Goal: Information Seeking & Learning: Learn about a topic

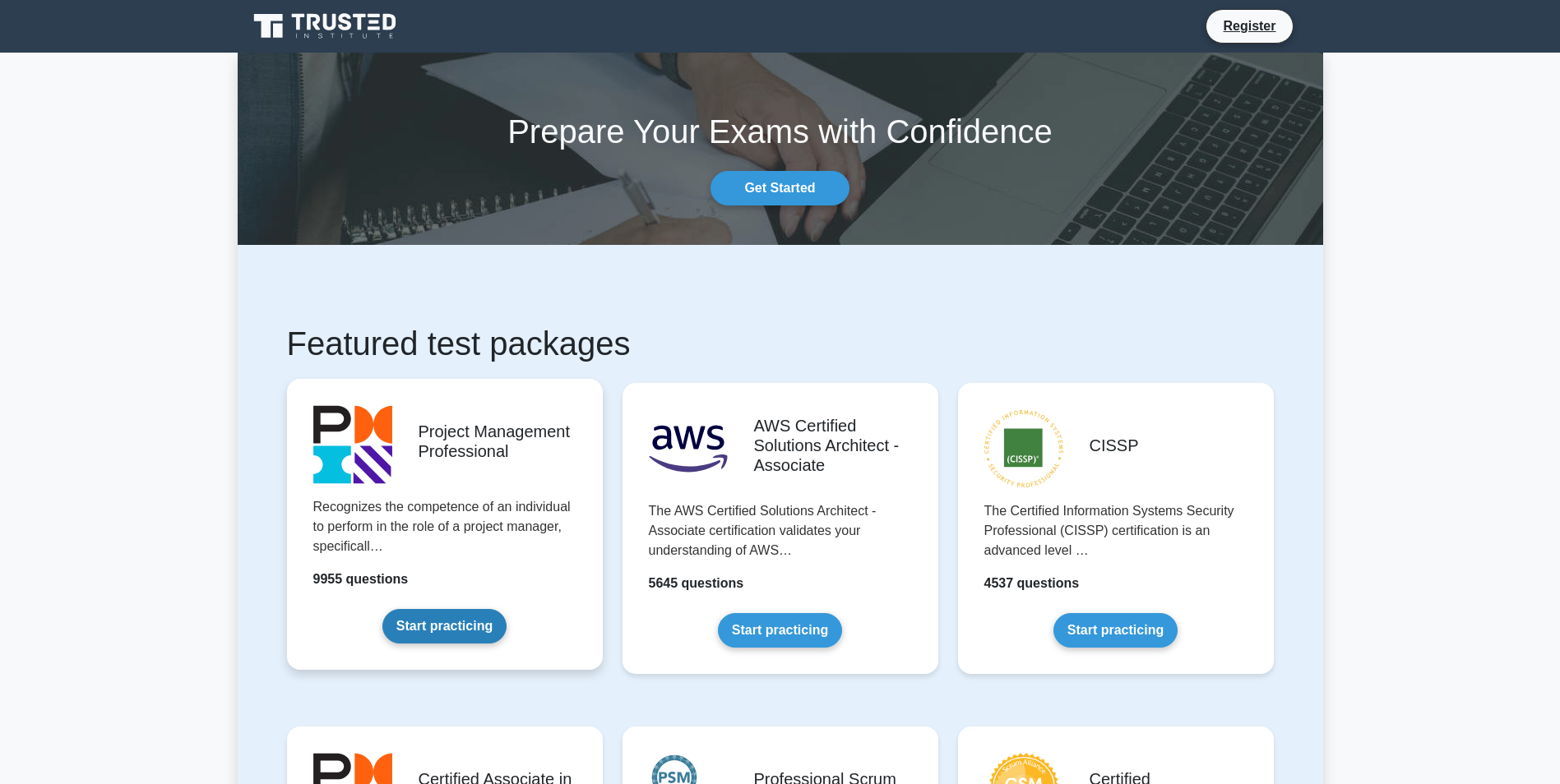
click at [431, 621] on link "Start practicing" at bounding box center [444, 627] width 124 height 35
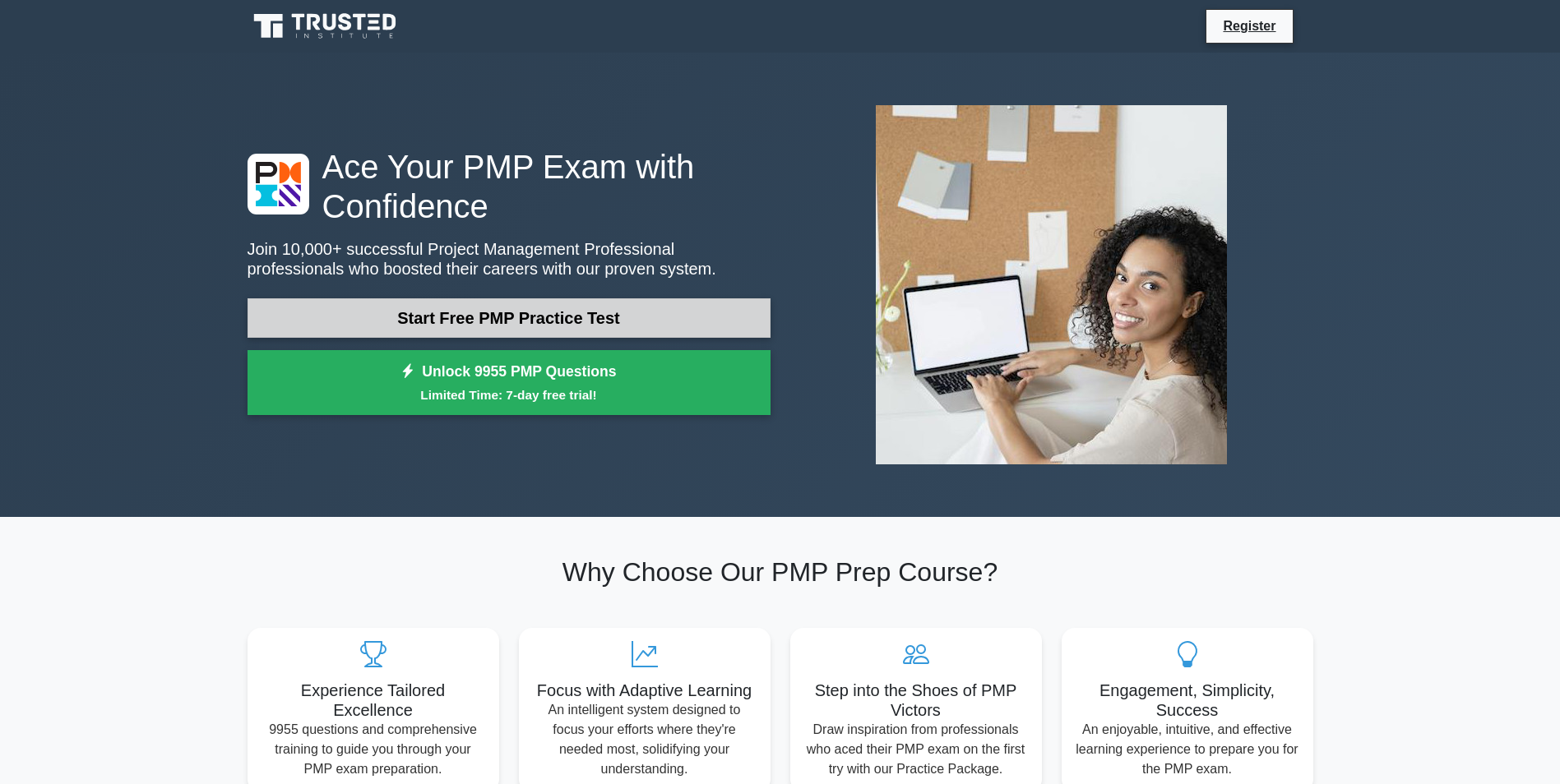
click at [577, 313] on link "Start Free PMP Practice Test" at bounding box center [509, 318] width 523 height 40
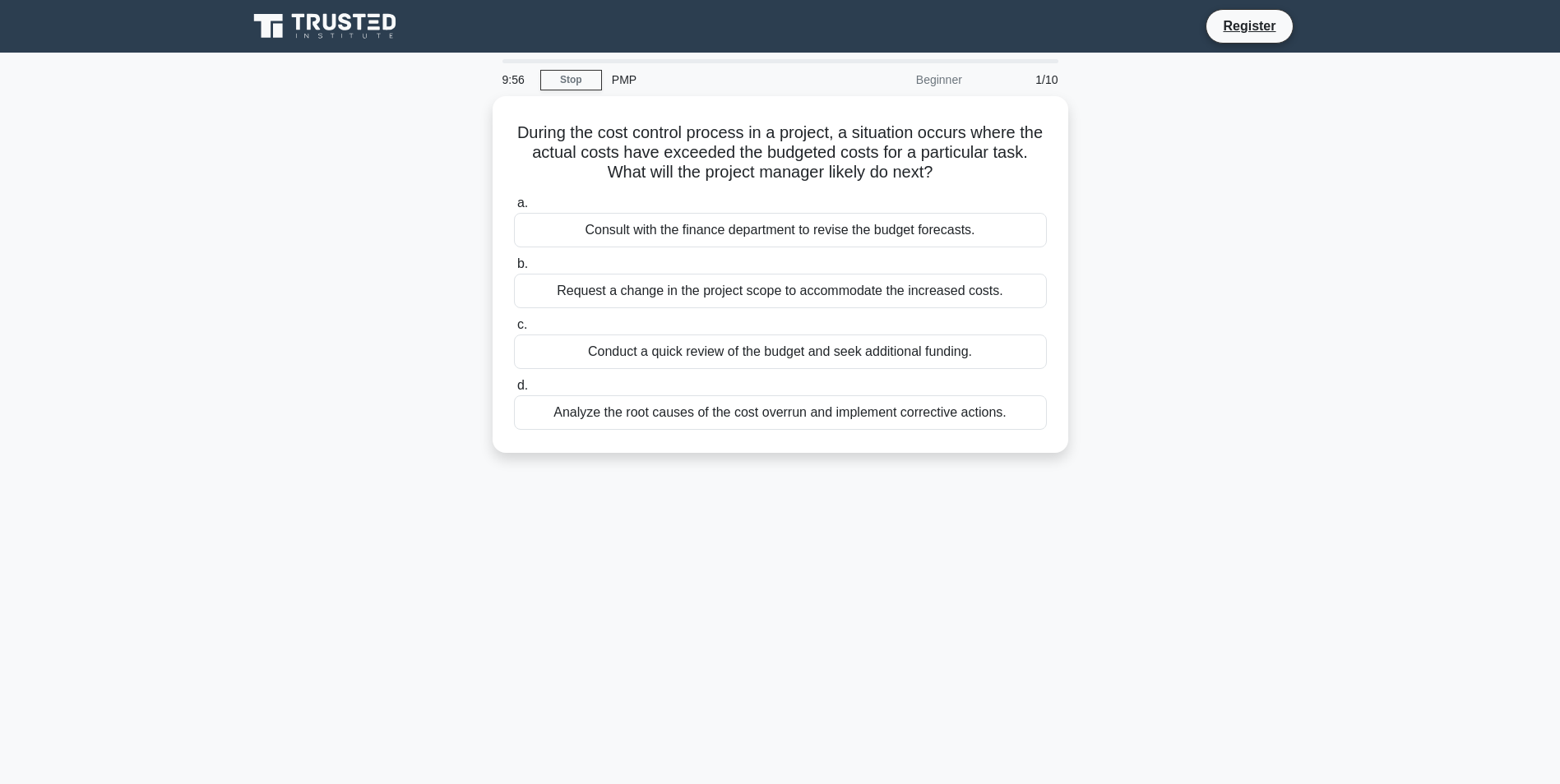
click at [625, 74] on div "PMP" at bounding box center [714, 80] width 226 height 33
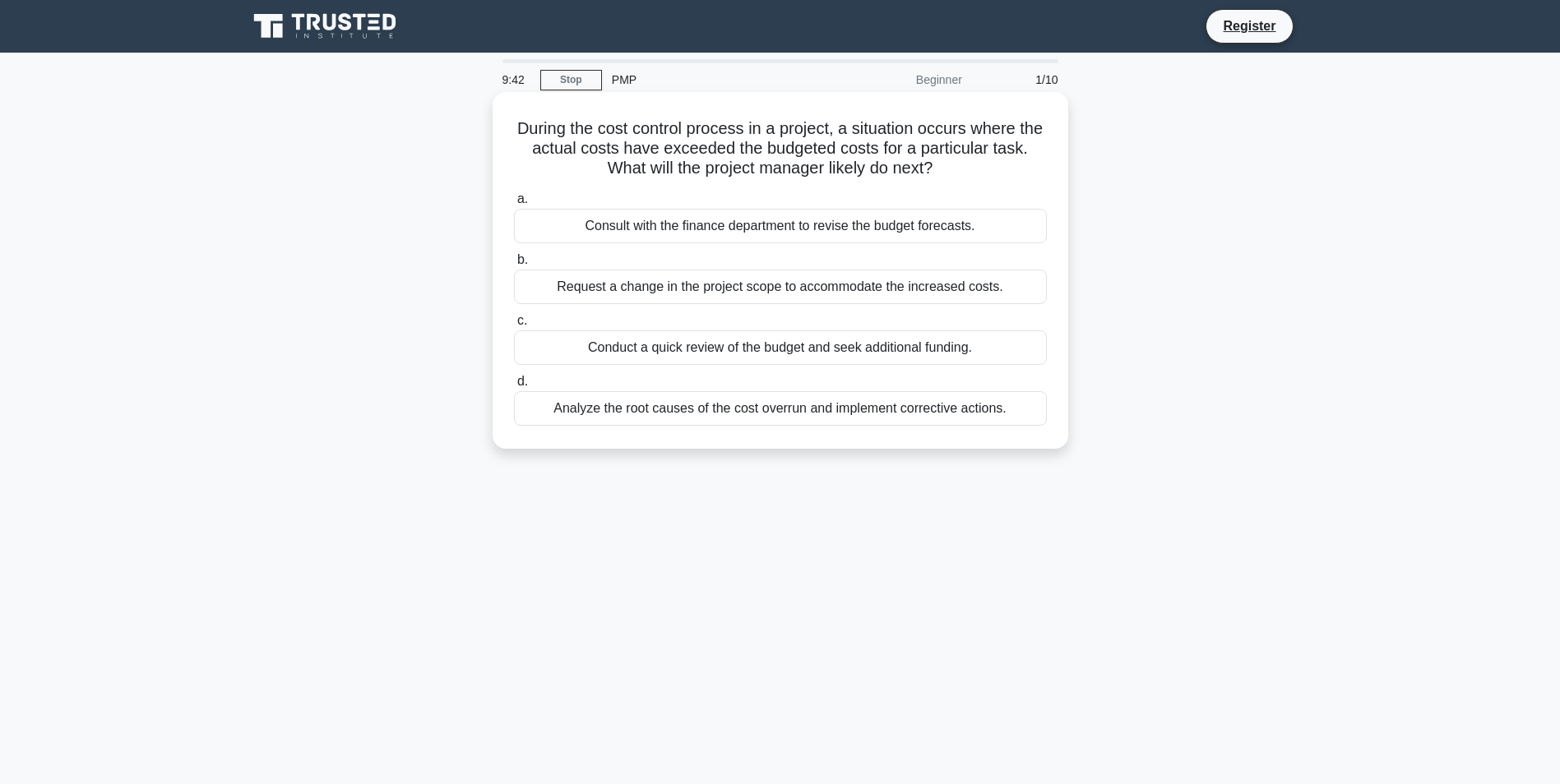
click at [768, 413] on div "Analyze the root causes of the cost overrun and implement corrective actions." at bounding box center [780, 408] width 532 height 35
click at [514, 387] on input "d. Analyze the root causes of the cost overrun and implement corrective actions." at bounding box center [514, 382] width 0 height 10
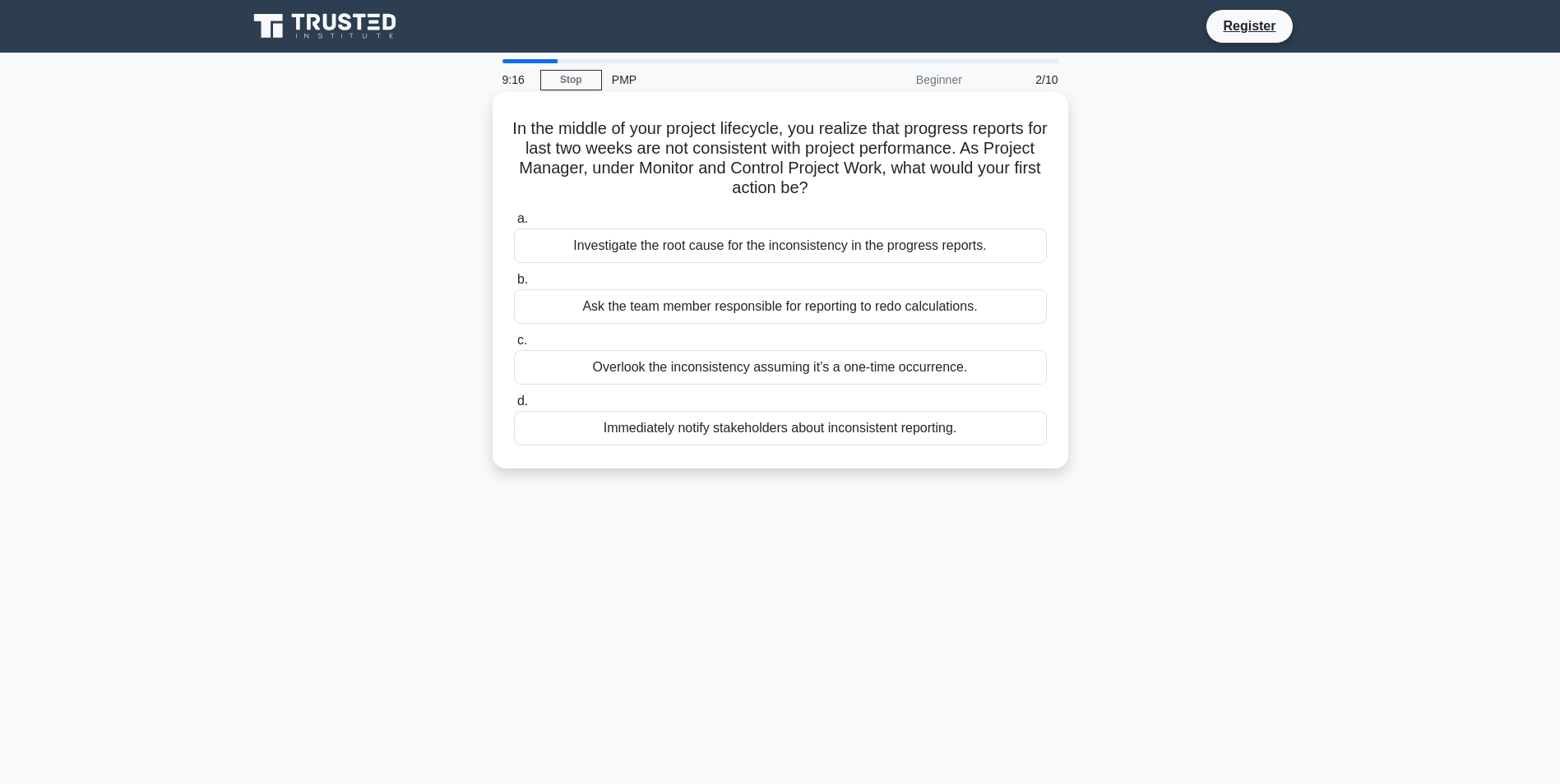
click at [860, 244] on div "Investigate the root cause for the inconsistency in the progress reports." at bounding box center [780, 246] width 532 height 35
click at [514, 224] on input "a. Investigate the root cause for the inconsistency in the progress reports." at bounding box center [514, 219] width 0 height 10
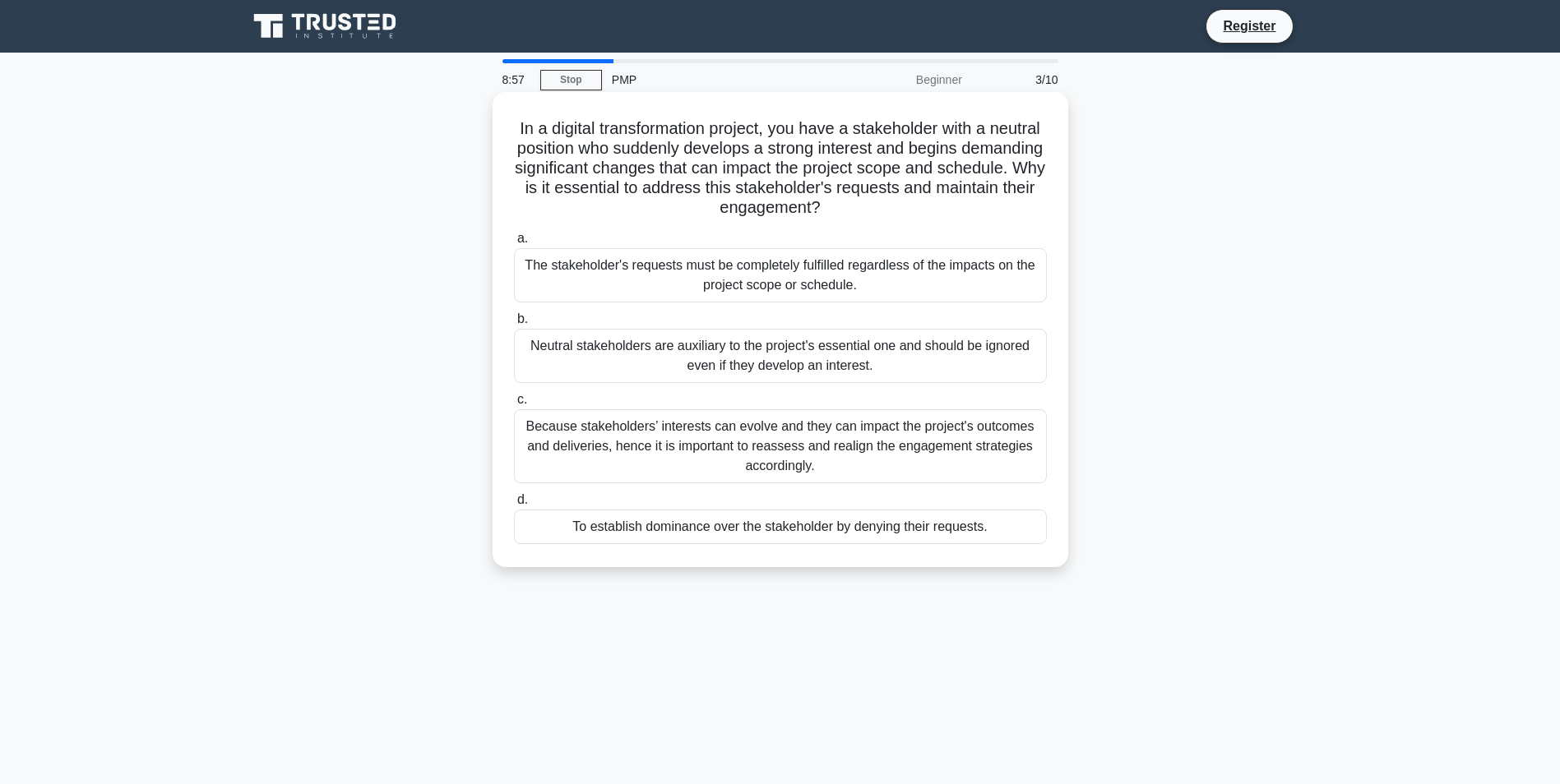
click at [792, 444] on div "Because stakeholders’ interests can evolve and they can impact the project's ou…" at bounding box center [780, 446] width 532 height 74
click at [514, 405] on input "c. Because stakeholders’ interests can evolve and they can impact the project's…" at bounding box center [514, 400] width 0 height 10
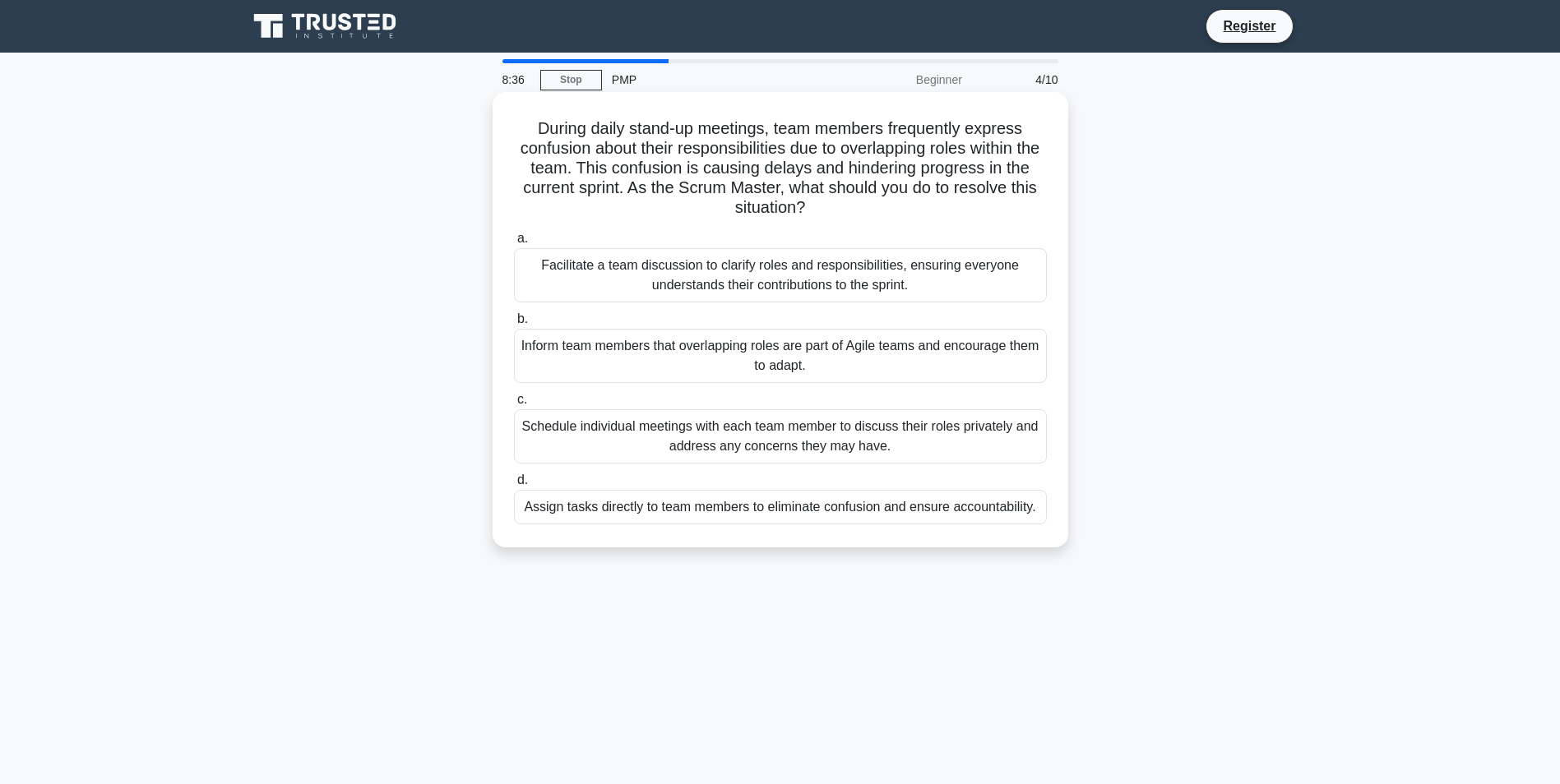
click at [828, 280] on div "Facilitate a team discussion to clarify roles and responsibilities, ensuring ev…" at bounding box center [780, 275] width 532 height 55
click at [514, 244] on input "a. Facilitate a team discussion to clarify roles and responsibilities, ensuring…" at bounding box center [514, 239] width 0 height 10
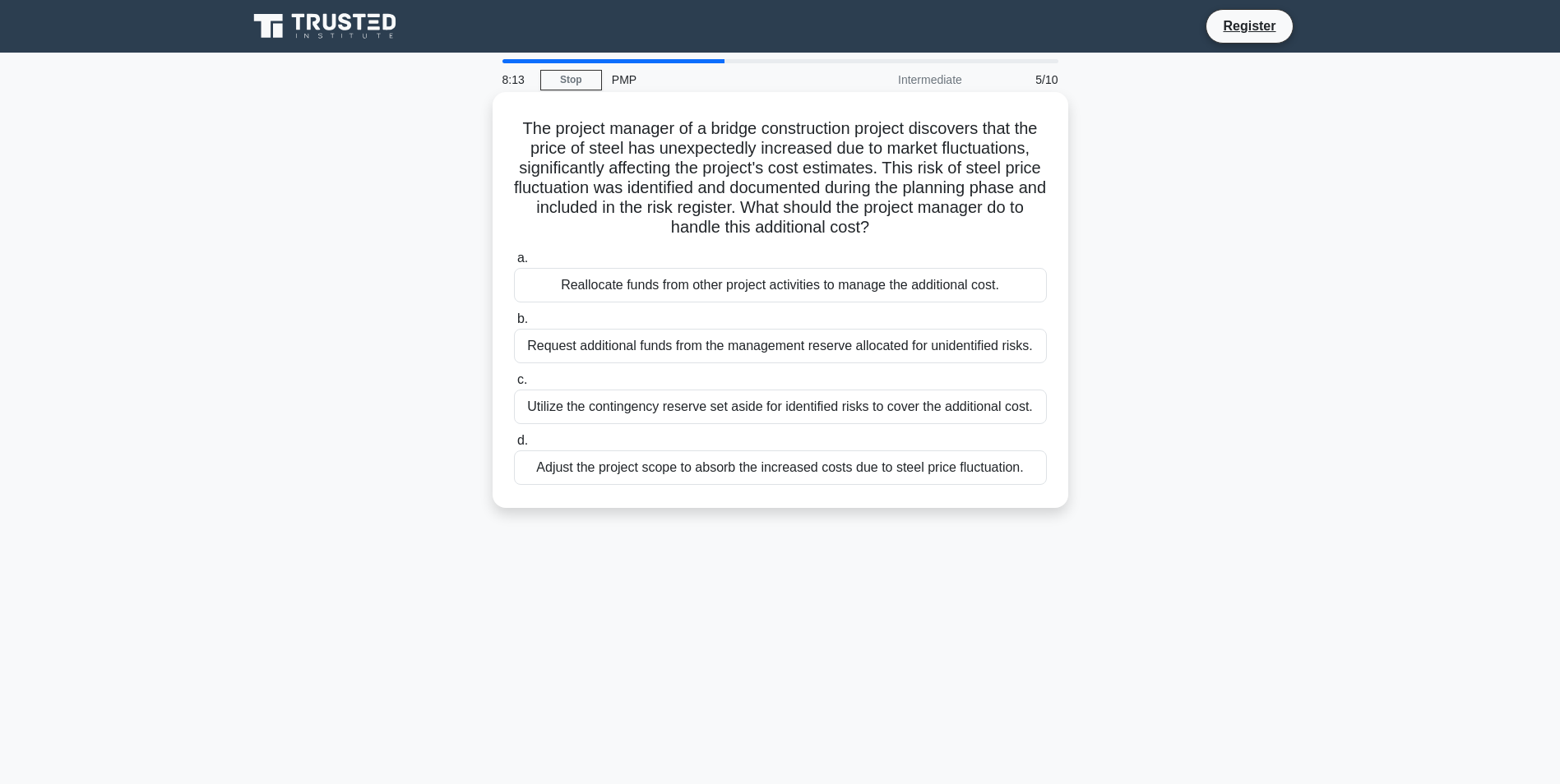
click at [674, 406] on div "Utilize the contingency reserve set aside for identified risks to cover the add…" at bounding box center [780, 407] width 532 height 35
click at [514, 385] on input "c. Utilize the contingency reserve set aside for identified risks to cover the …" at bounding box center [514, 380] width 0 height 10
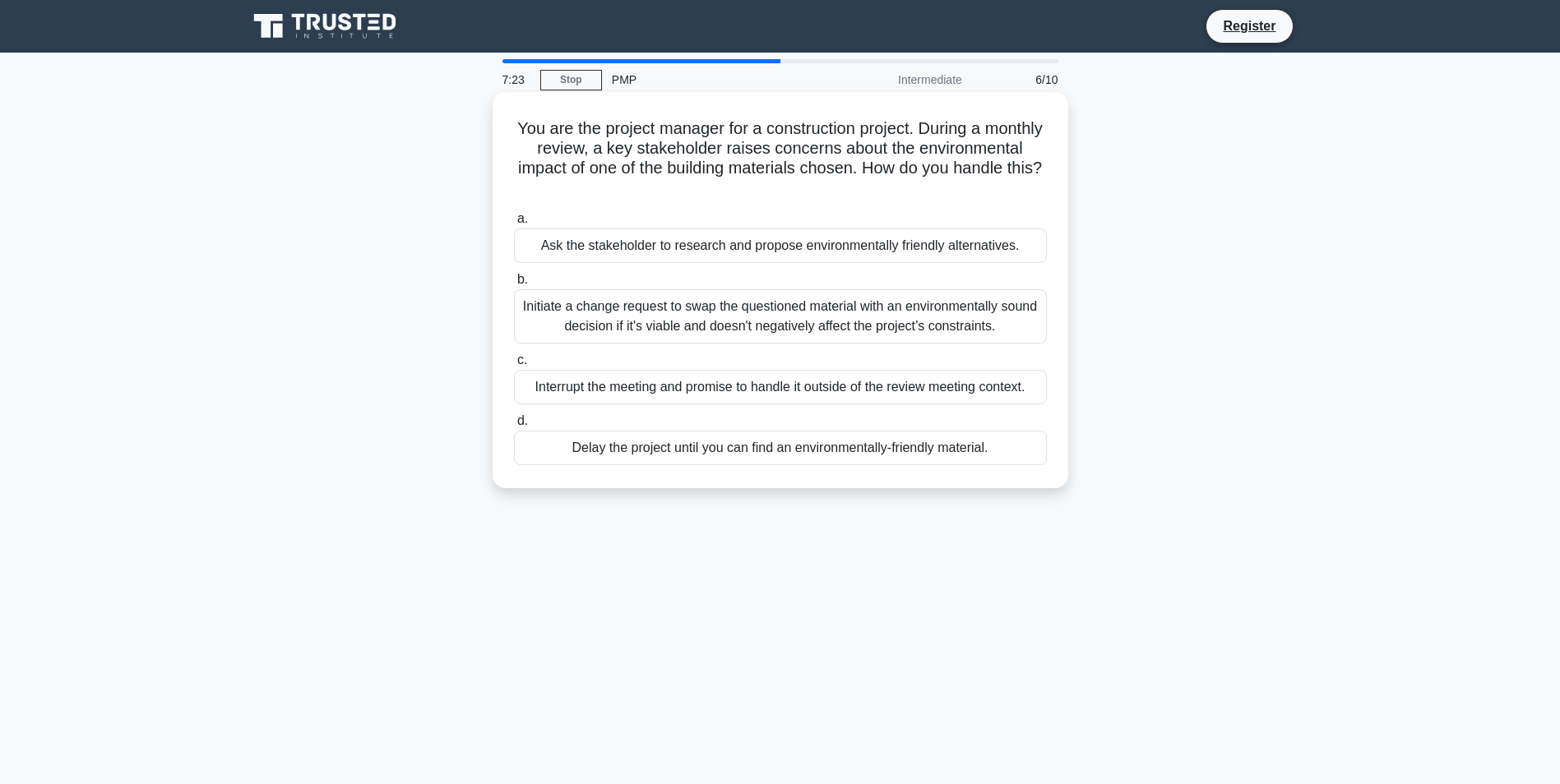
click at [629, 320] on div "Initiate a change request to swap the questioned material with an environmental…" at bounding box center [780, 316] width 532 height 55
click at [514, 286] on input "b. Initiate a change request to swap the questioned material with an environmen…" at bounding box center [514, 280] width 0 height 10
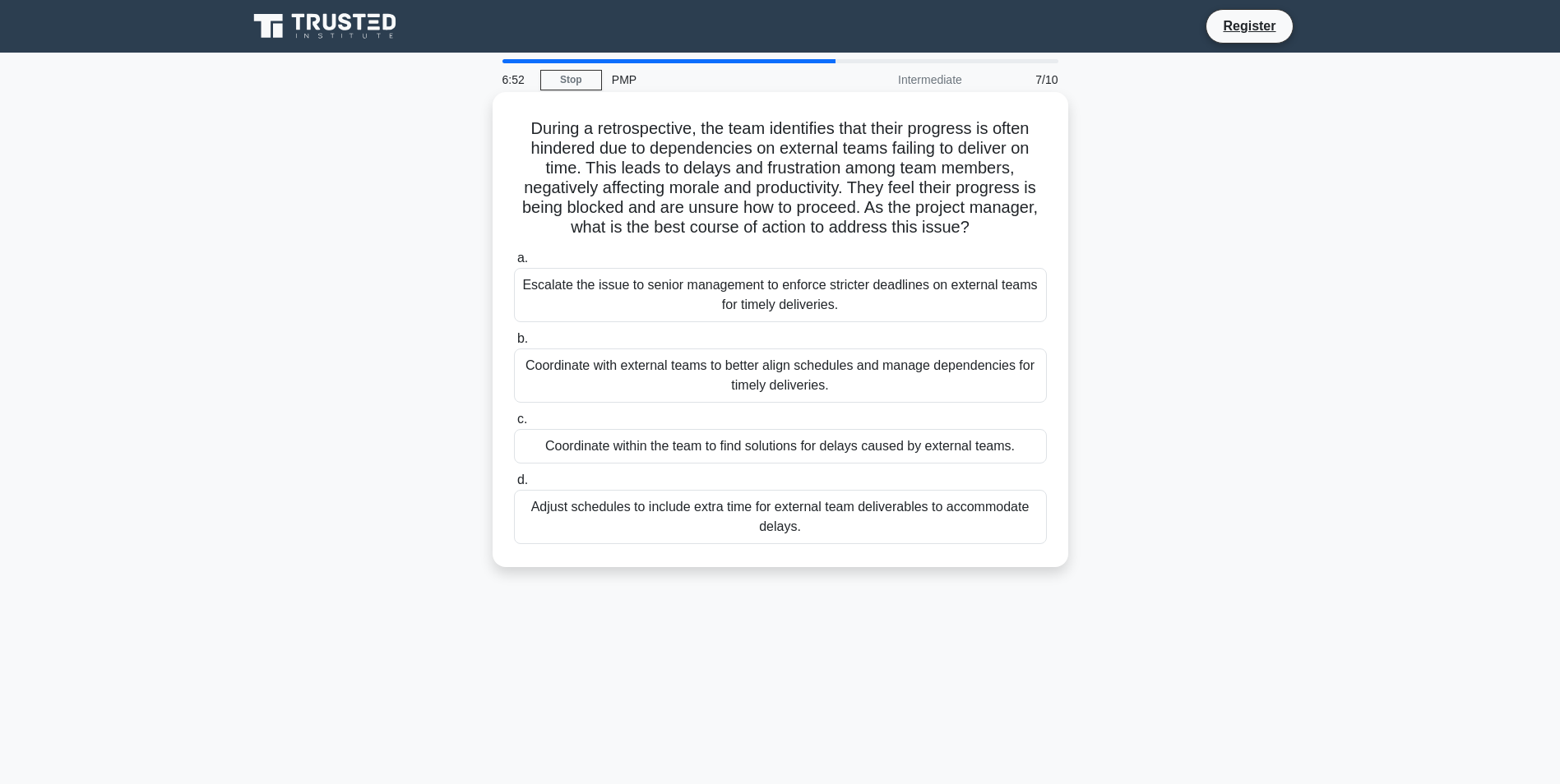
click at [839, 379] on div "Coordinate with external teams to better align schedules and manage dependencie…" at bounding box center [780, 376] width 532 height 55
click at [514, 344] on input "b. Coordinate with external teams to better align schedules and manage dependen…" at bounding box center [514, 339] width 0 height 10
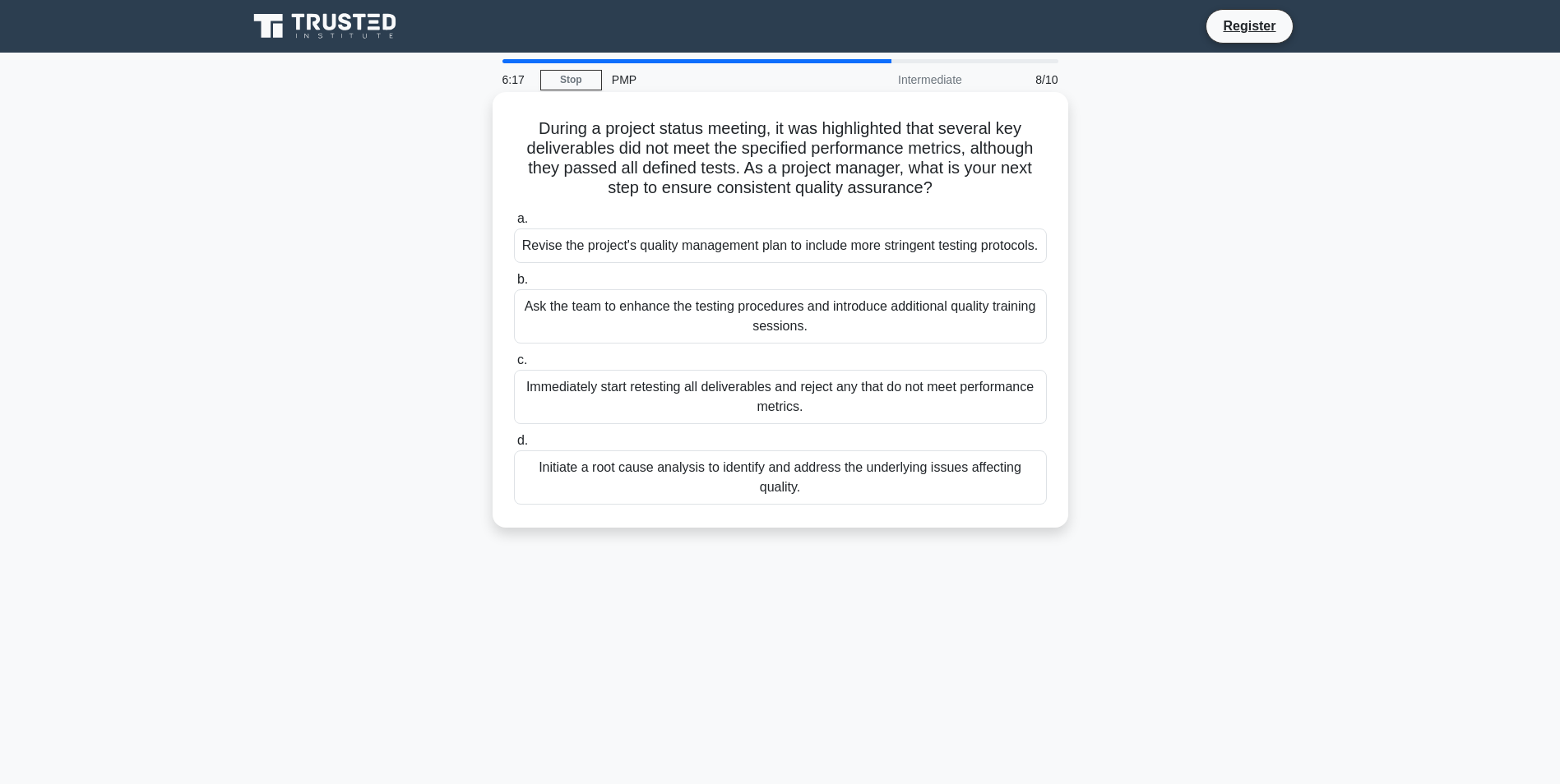
click at [763, 489] on div "Initiate a root cause analysis to identify and address the underlying issues af…" at bounding box center [780, 477] width 532 height 55
click at [514, 447] on input "d. Initiate a root cause analysis to identify and address the underlying issues…" at bounding box center [514, 440] width 0 height 10
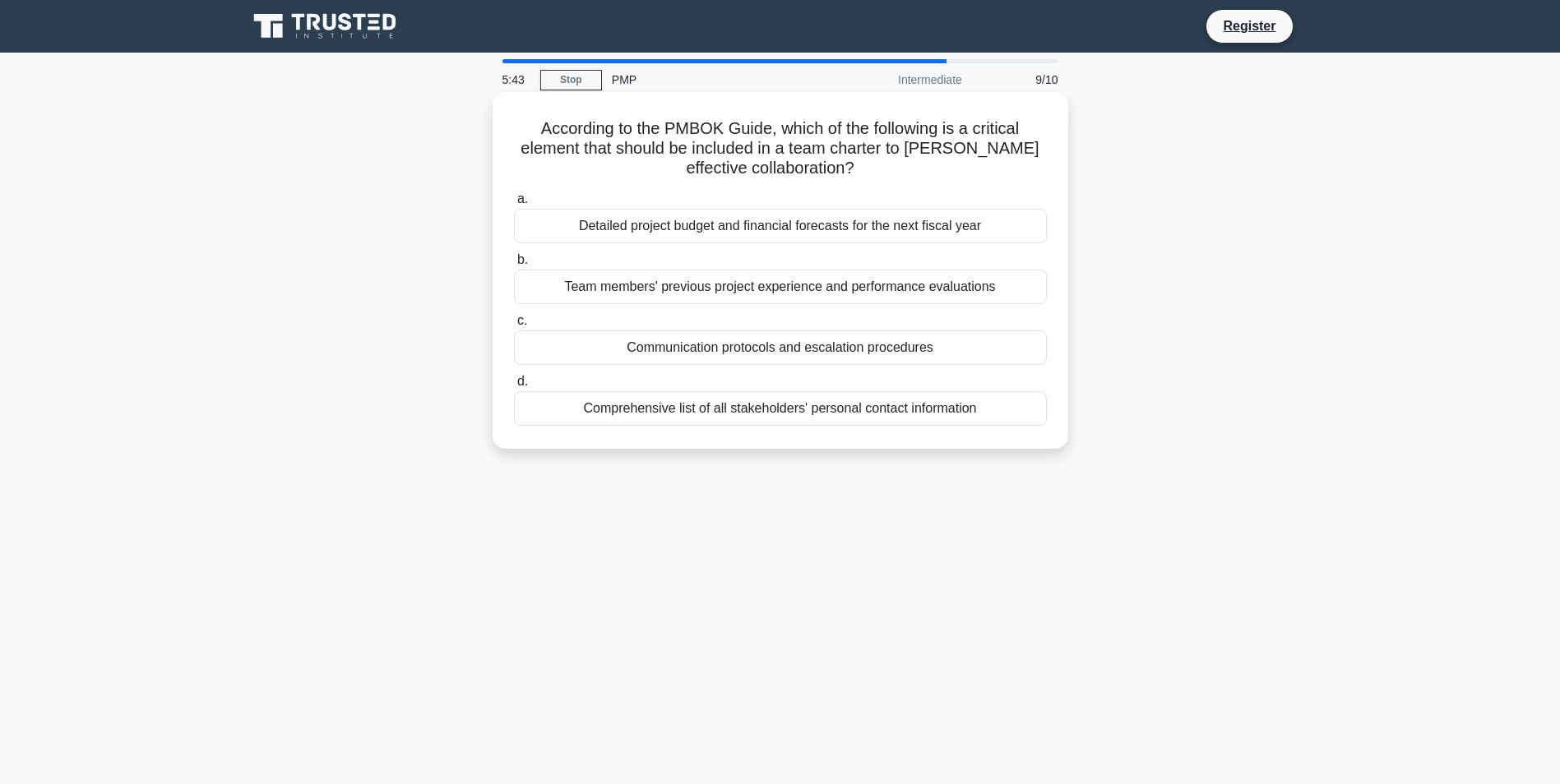
click at [661, 351] on div "Communication protocols and escalation procedures" at bounding box center [780, 348] width 532 height 35
click at [514, 326] on input "c. Communication protocols and escalation procedures" at bounding box center [514, 321] width 0 height 10
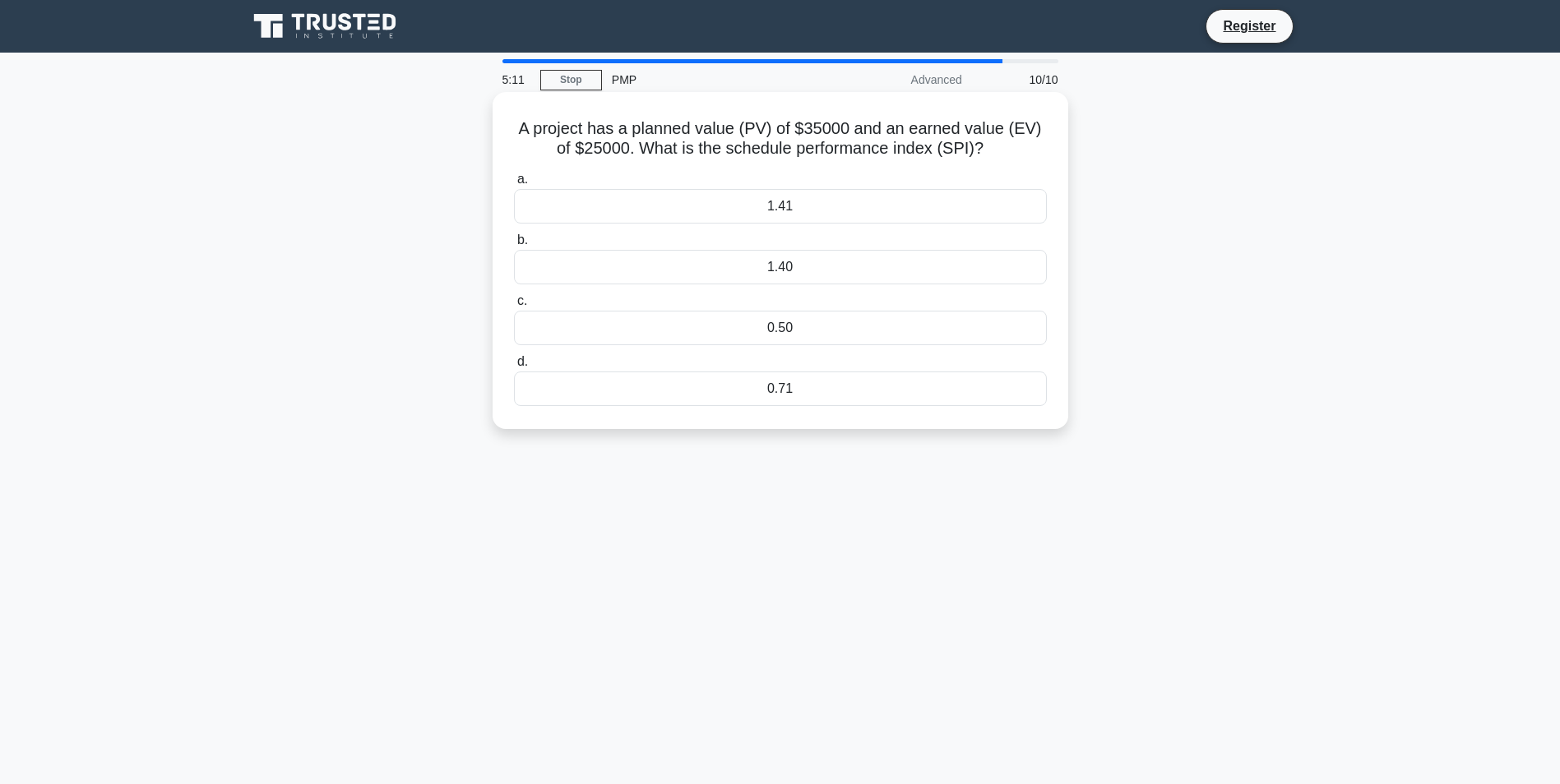
click at [790, 382] on div "0.71" at bounding box center [780, 389] width 532 height 35
click at [514, 368] on input "d. 0.71" at bounding box center [514, 362] width 0 height 10
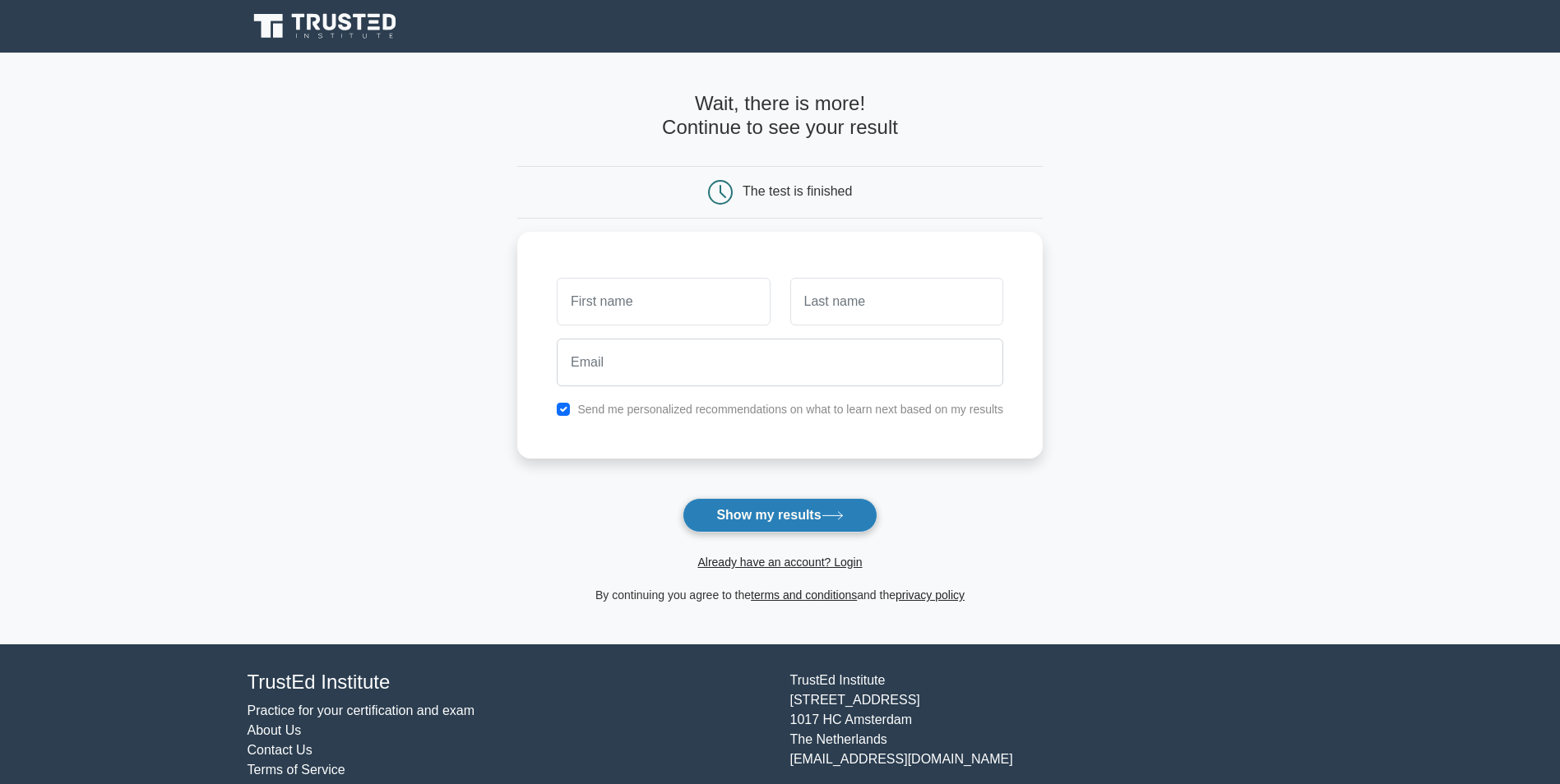
click at [820, 504] on button "Show my results" at bounding box center [779, 516] width 194 height 35
type input "bib"
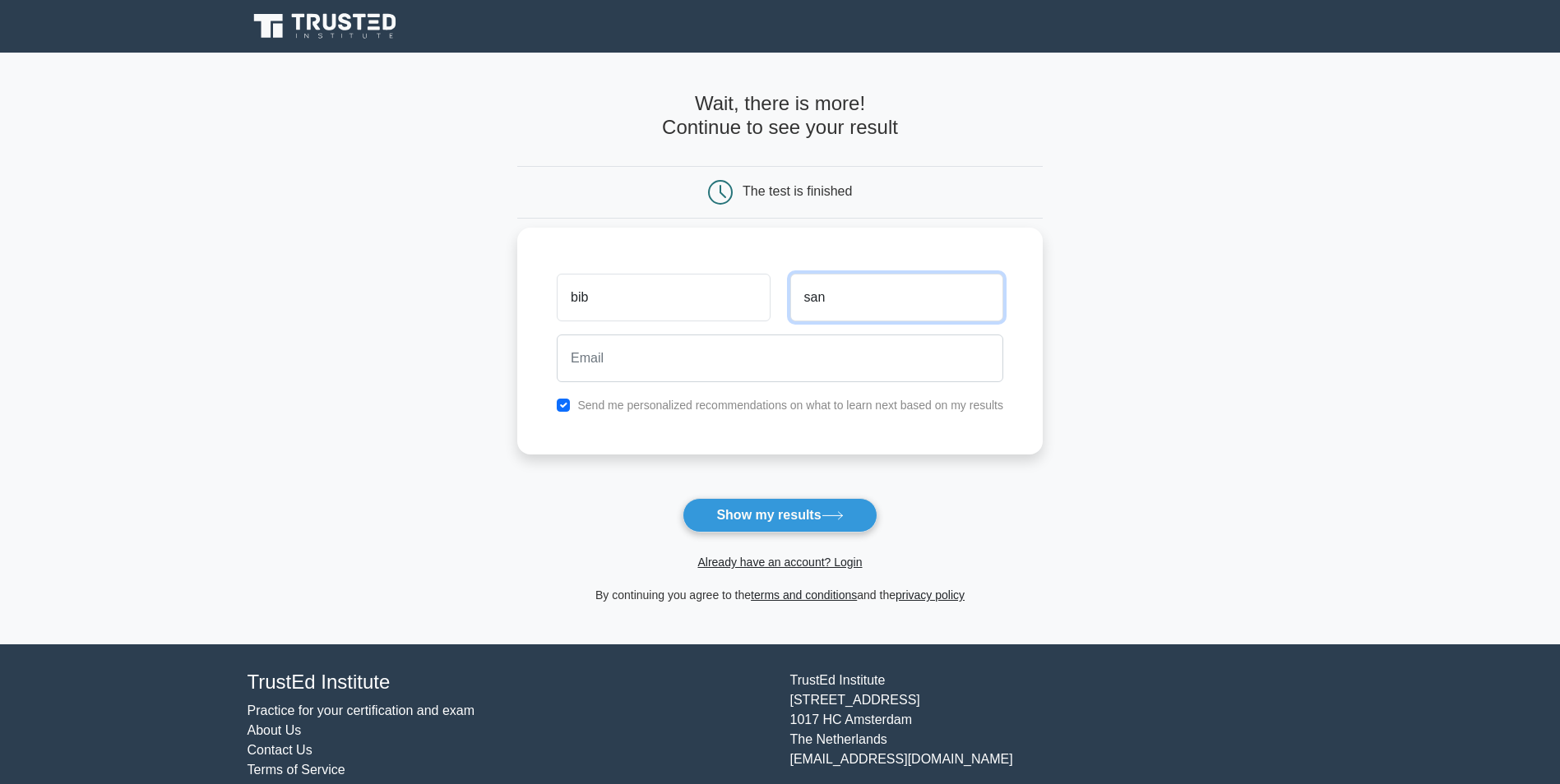
type input "san"
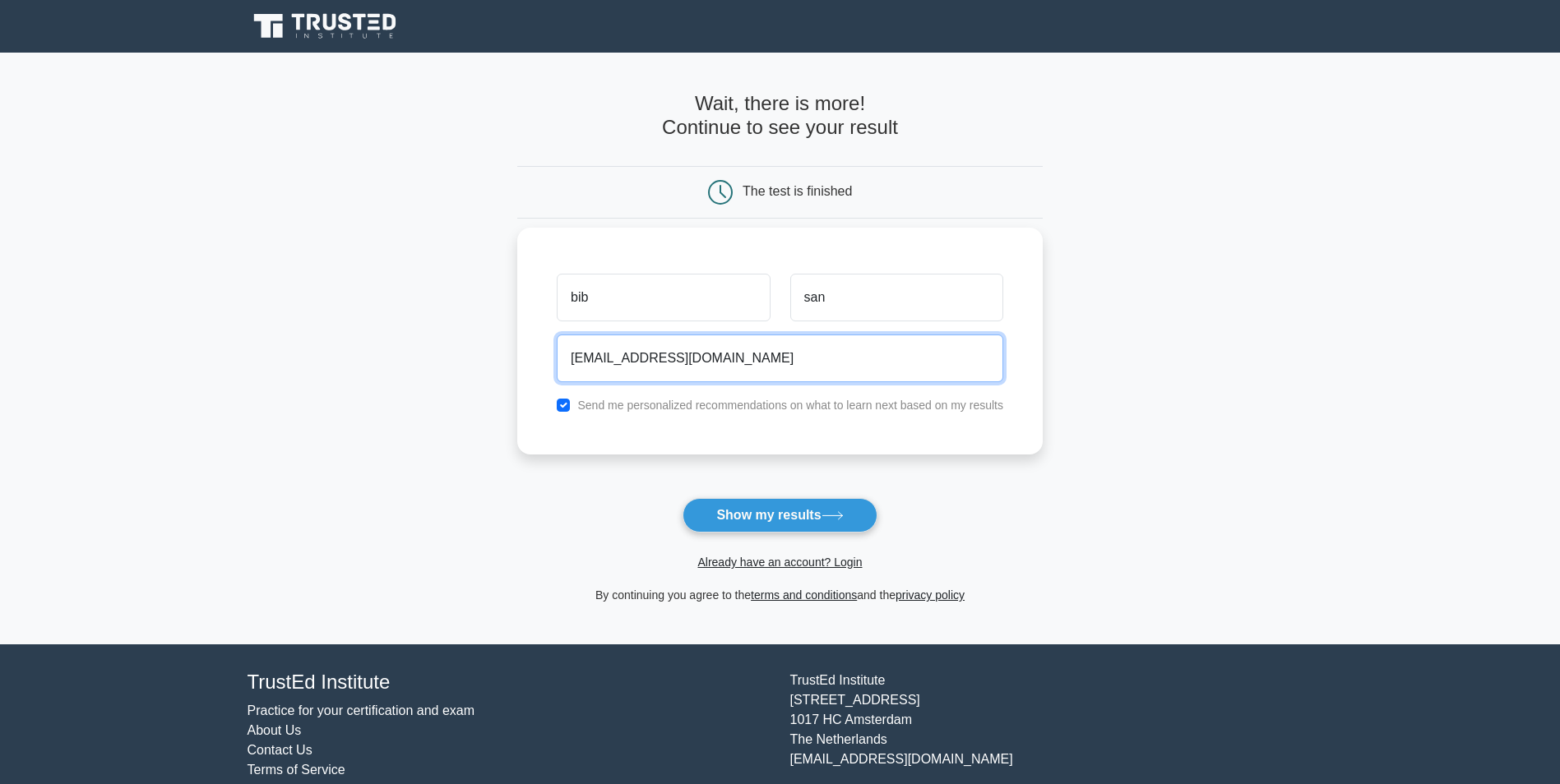
type input "bubasa@gmail.com"
click at [570, 408] on input "checkbox" at bounding box center [563, 405] width 13 height 13
checkbox input "false"
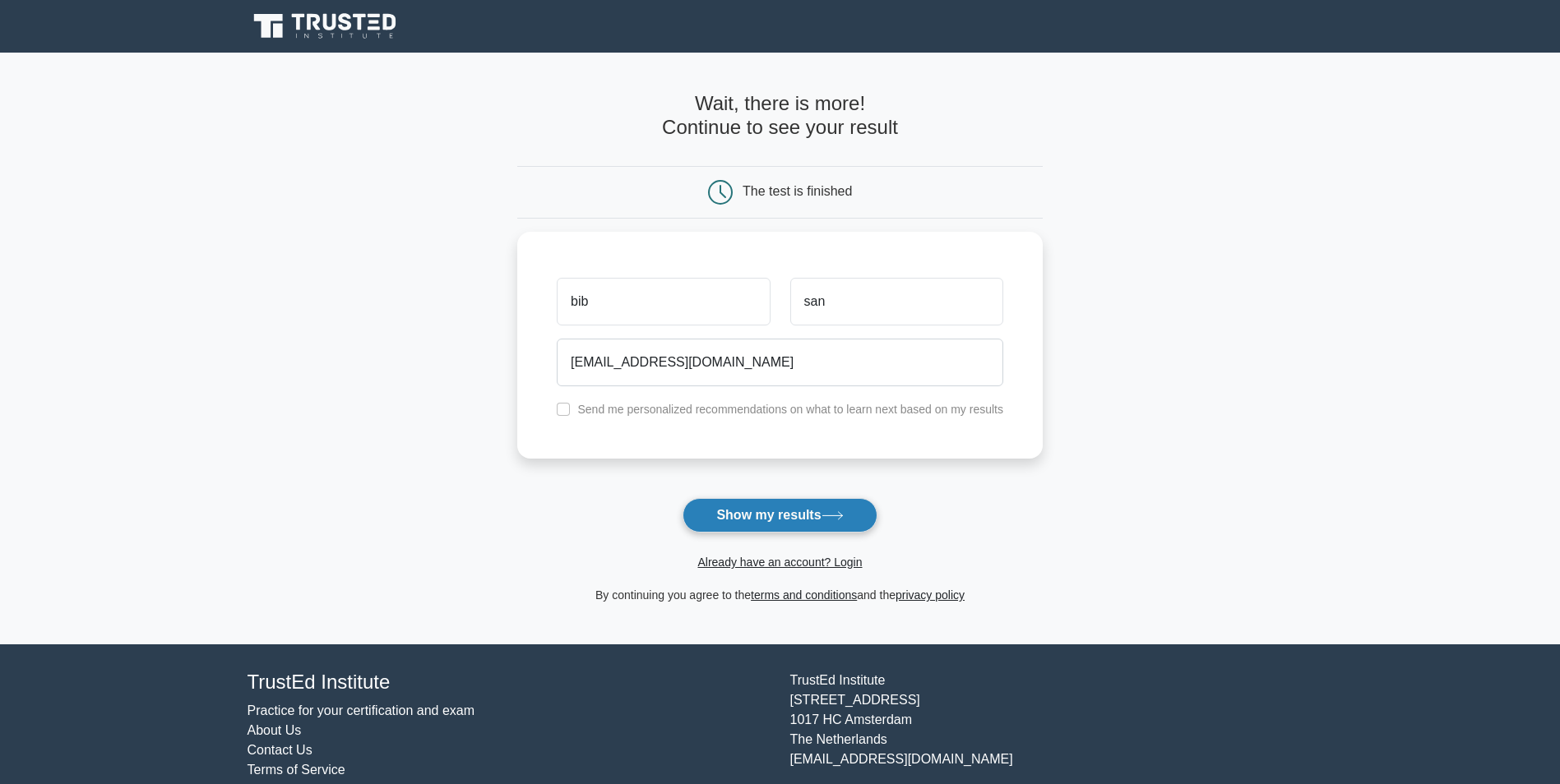
click at [777, 509] on button "Show my results" at bounding box center [779, 516] width 194 height 35
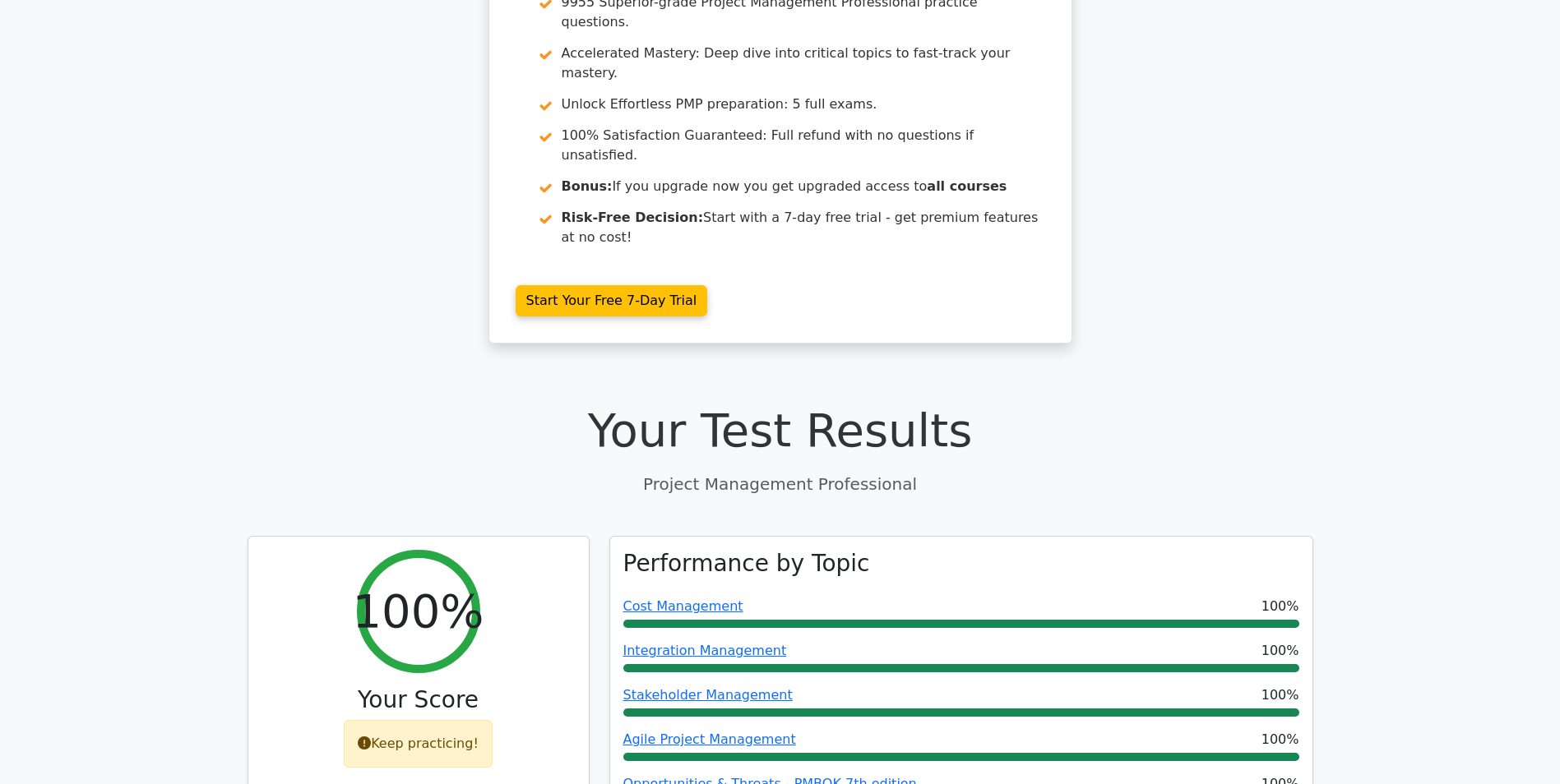
scroll to position [575, 0]
